Goal: Task Accomplishment & Management: Manage account settings

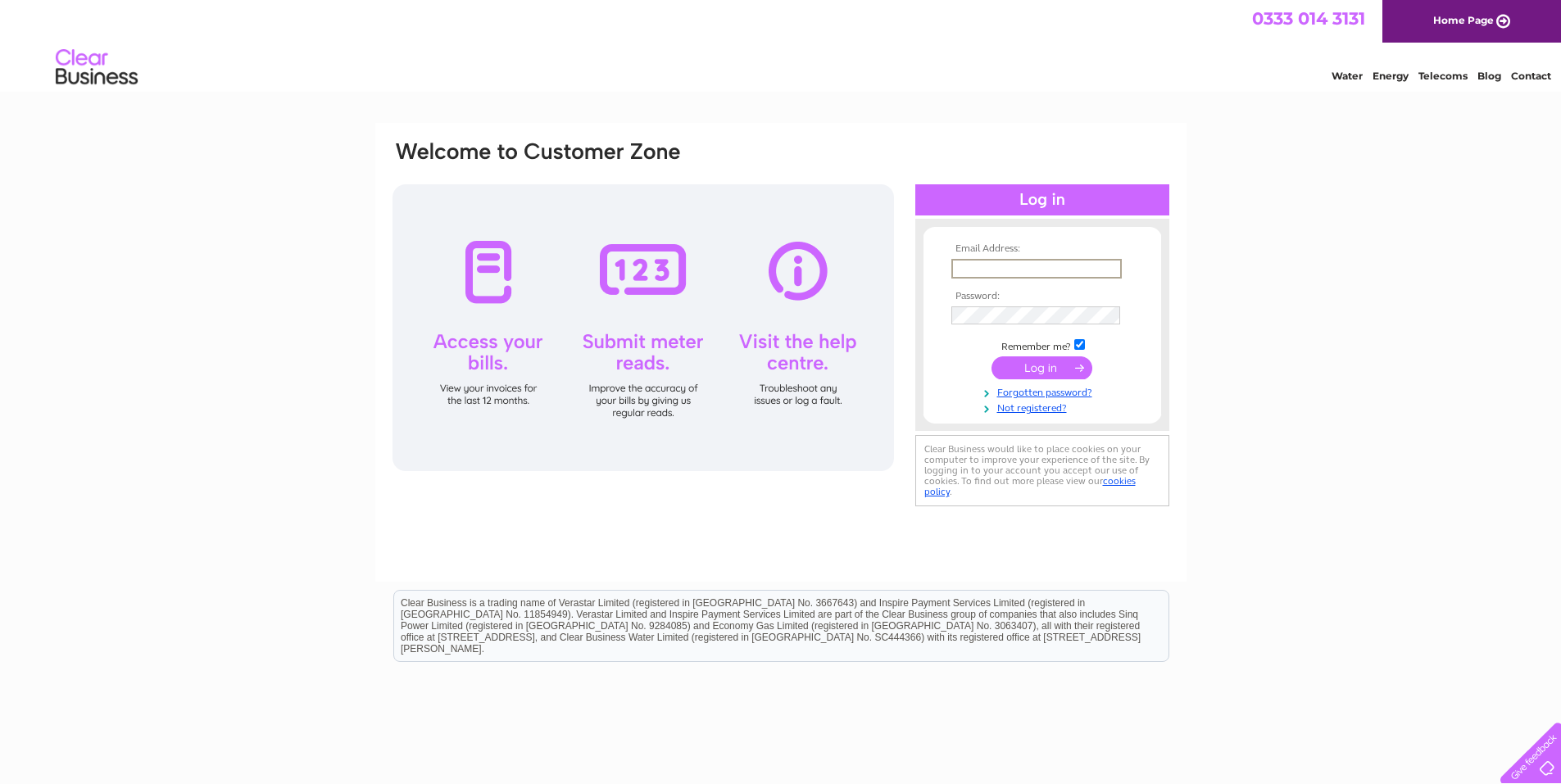
click at [962, 266] on input "text" at bounding box center [1037, 269] width 171 height 20
paste input "urszula.kozak@sglgroup.com"
type input "urszula.kozak@sglgroup.com"
click at [1045, 358] on input "submit" at bounding box center [1042, 366] width 101 height 23
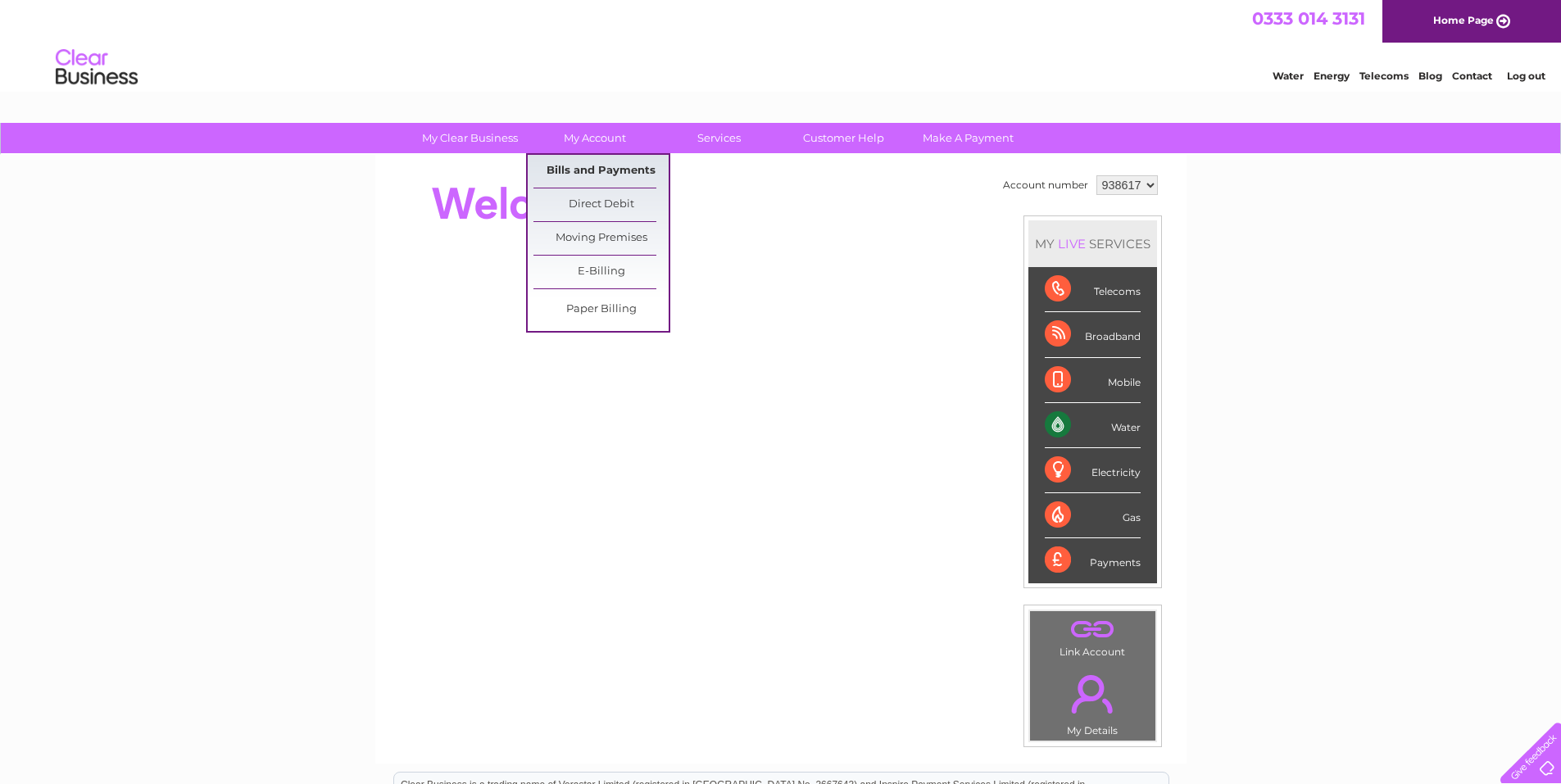
click at [570, 168] on link "Bills and Payments" at bounding box center [601, 170] width 135 height 33
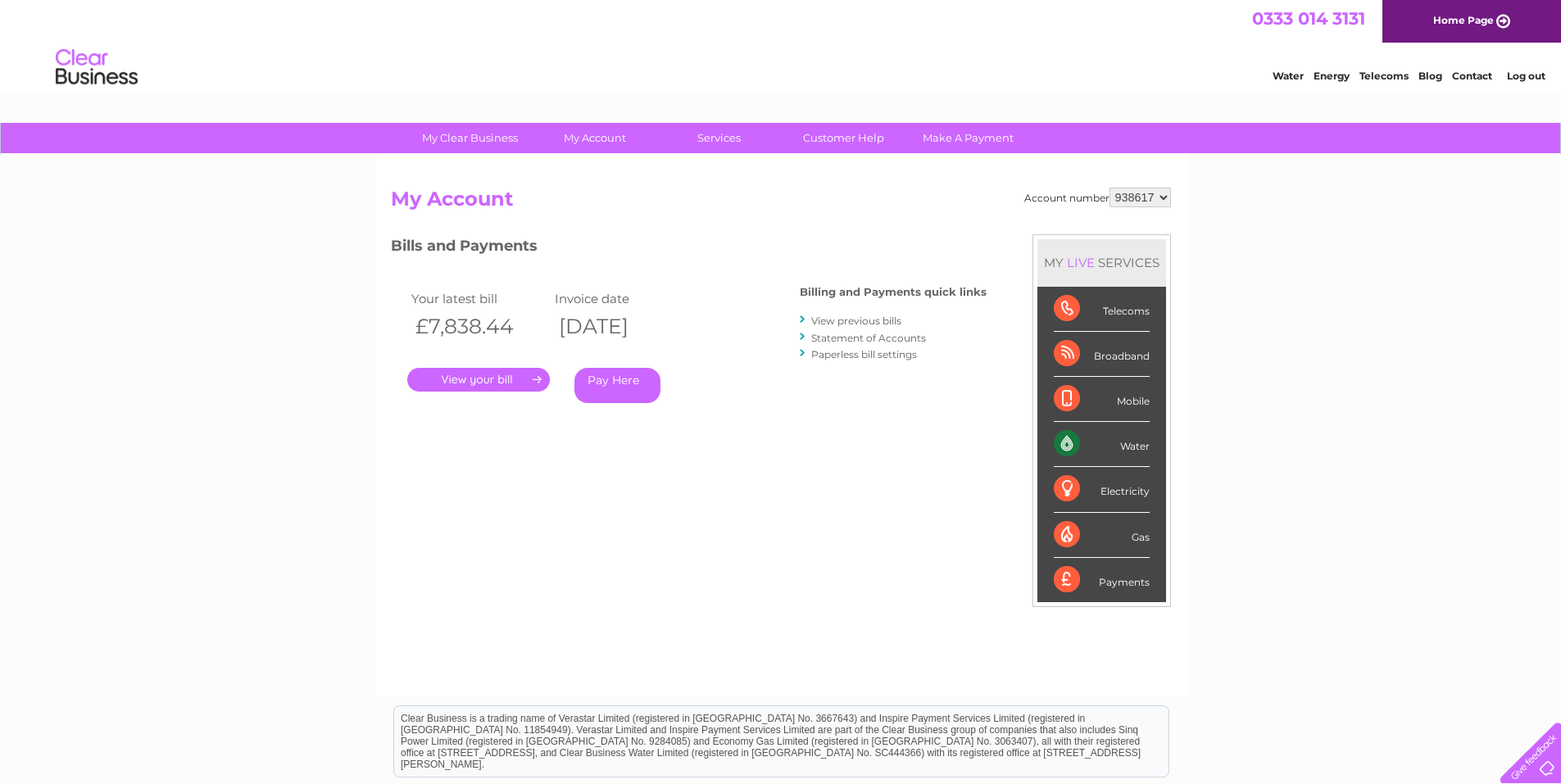
click at [480, 381] on link "." at bounding box center [479, 380] width 143 height 24
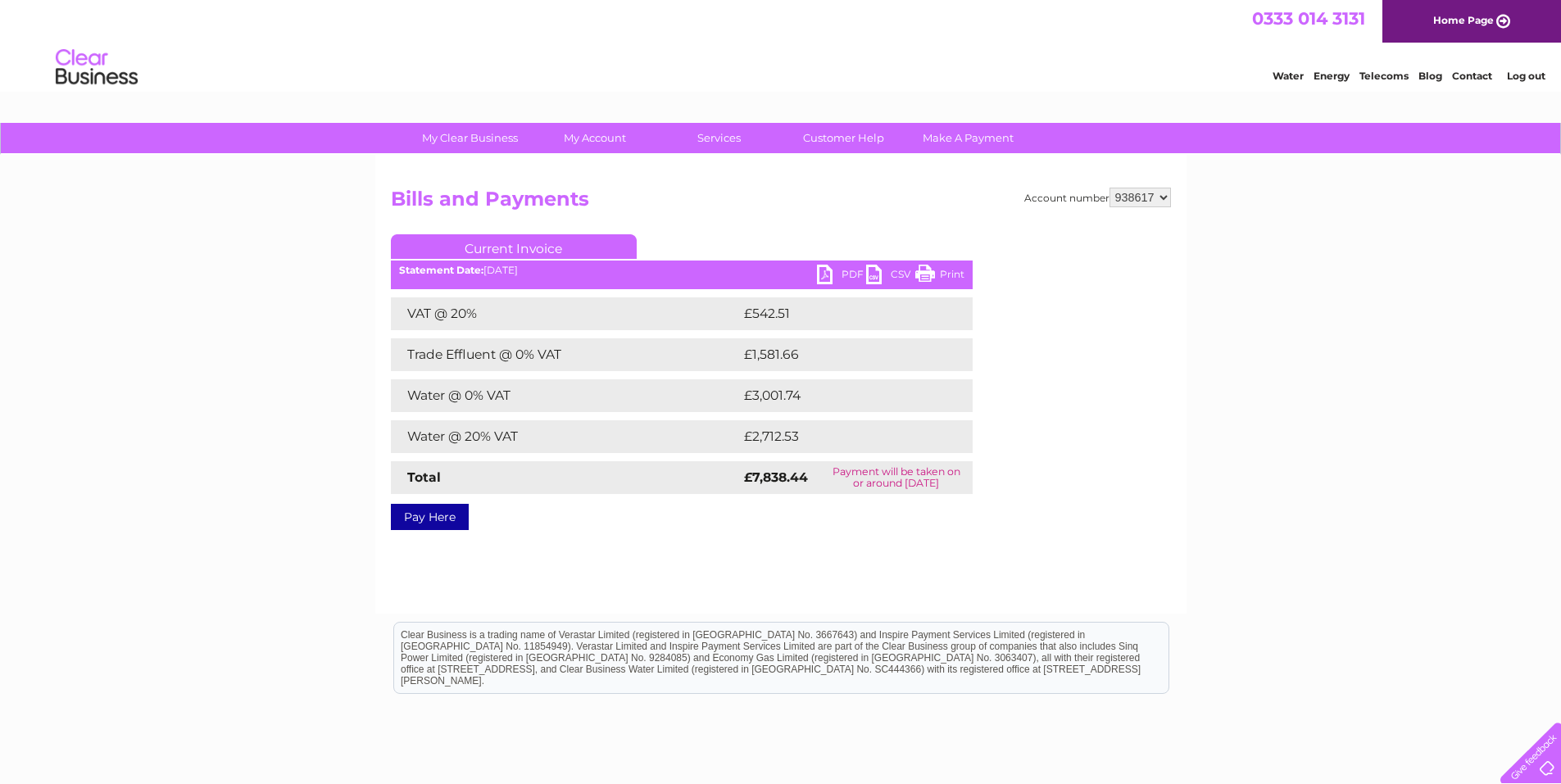
click at [850, 276] on link "PDF" at bounding box center [842, 277] width 50 height 24
